Goal: Check status: Check status

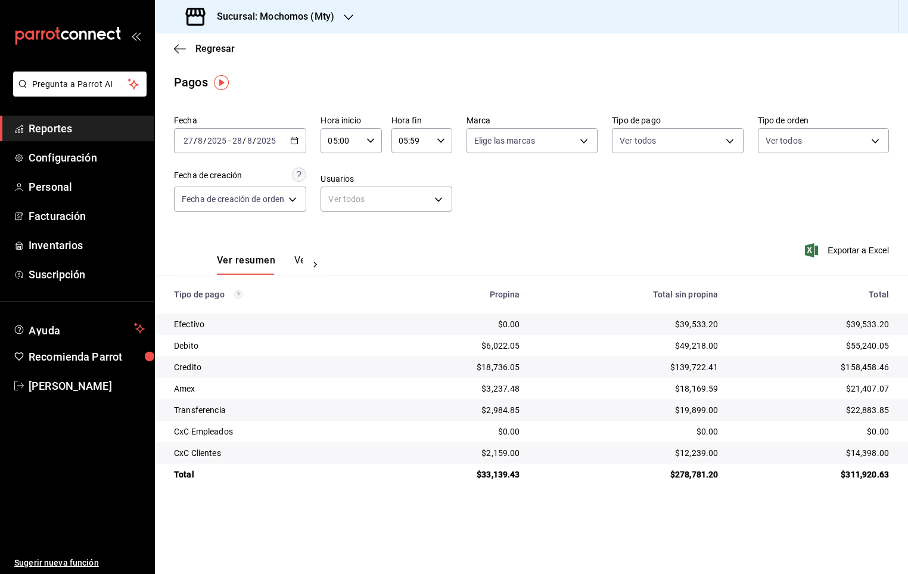
click at [67, 136] on span "Reportes" at bounding box center [87, 128] width 116 height 16
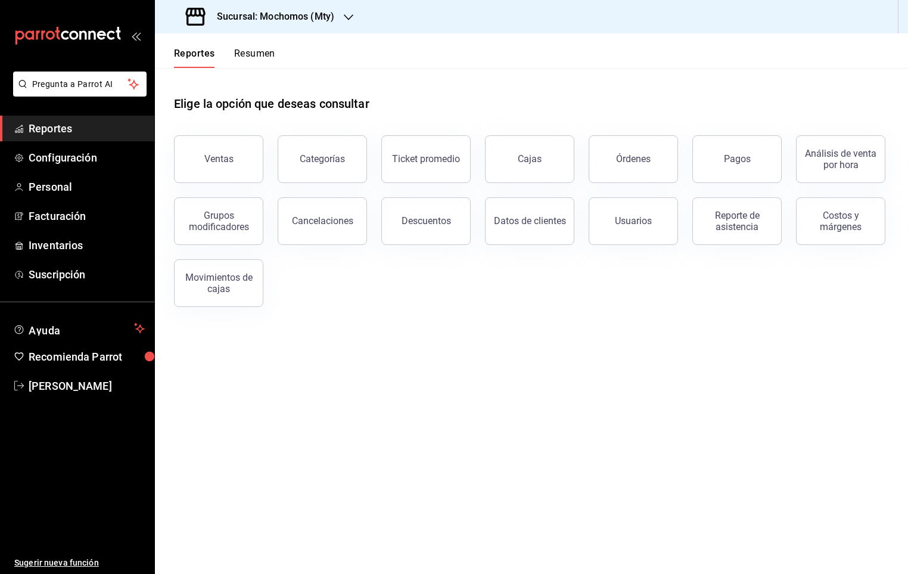
click at [232, 45] on div "Reportes Resumen" at bounding box center [215, 50] width 120 height 35
click at [241, 50] on button "Resumen" at bounding box center [254, 58] width 41 height 20
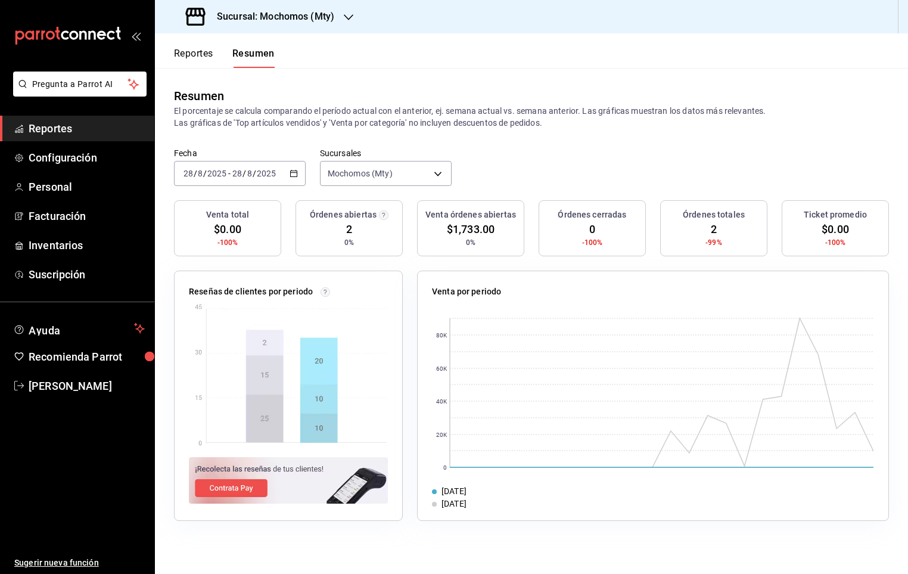
click at [568, 149] on div "Fecha [DATE] [DATE] - [DATE] [DATE] Sucursales Mochomos (Mty) [object Object]" at bounding box center [531, 174] width 753 height 52
click at [270, 181] on div "[DATE] [DATE] - [DATE] [DATE]" at bounding box center [240, 173] width 132 height 25
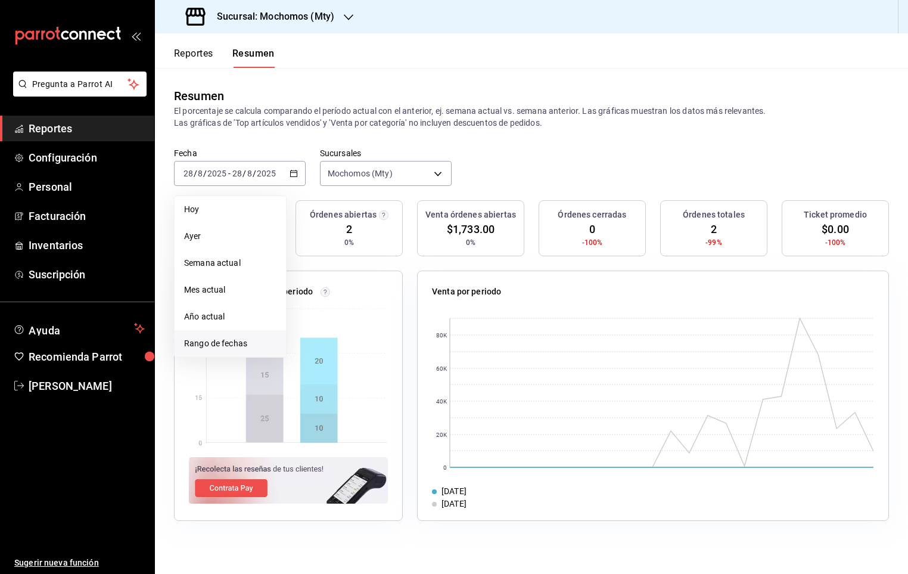
click at [213, 342] on span "Rango de fechas" at bounding box center [230, 343] width 92 height 13
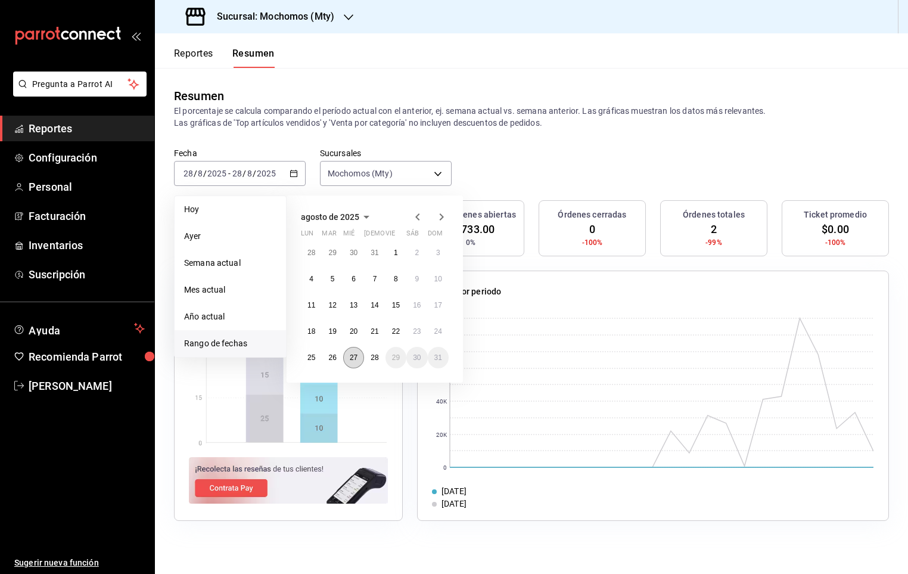
click at [351, 359] on abbr "27" at bounding box center [354, 357] width 8 height 8
click at [372, 357] on abbr "28" at bounding box center [375, 357] width 8 height 8
